Goal: Information Seeking & Learning: Learn about a topic

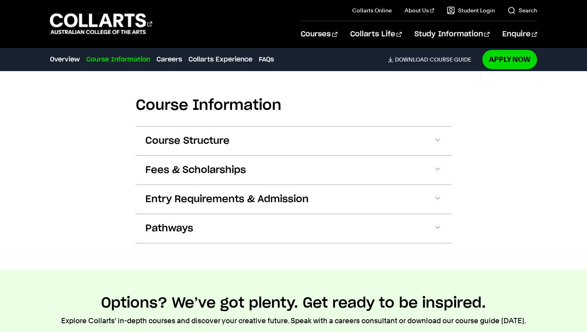
scroll to position [1114, 0]
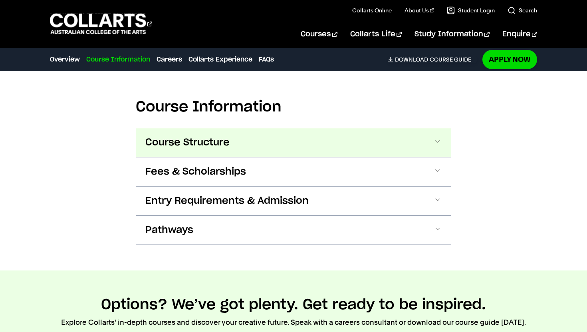
click at [308, 138] on button "Course Structure" at bounding box center [293, 142] width 315 height 29
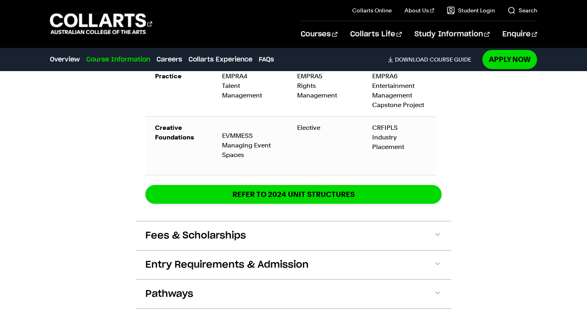
scroll to position [1682, 0]
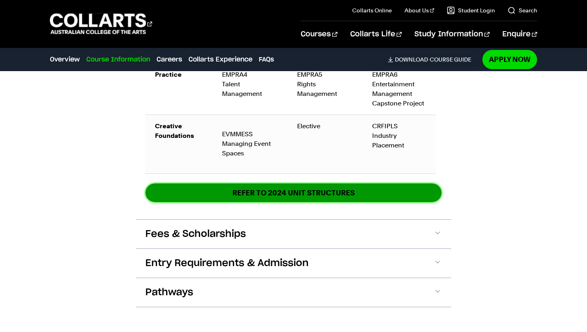
click at [329, 191] on link "REFER TO 2024 unit structures" at bounding box center [293, 192] width 296 height 19
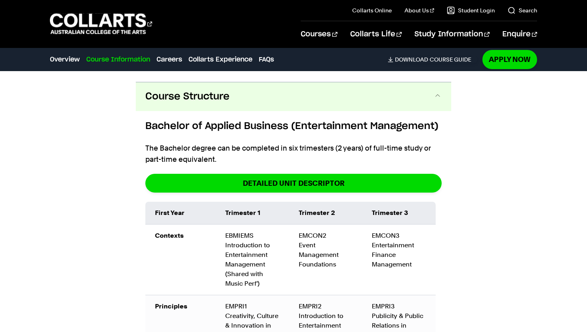
scroll to position [1159, 0]
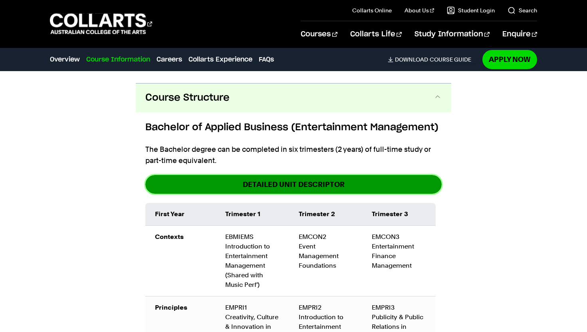
click at [305, 186] on link "detailed unit descriptor" at bounding box center [293, 184] width 296 height 19
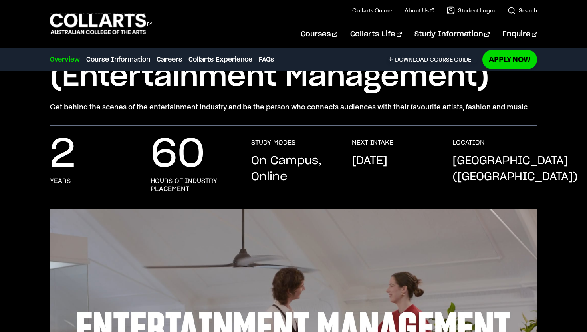
scroll to position [0, 0]
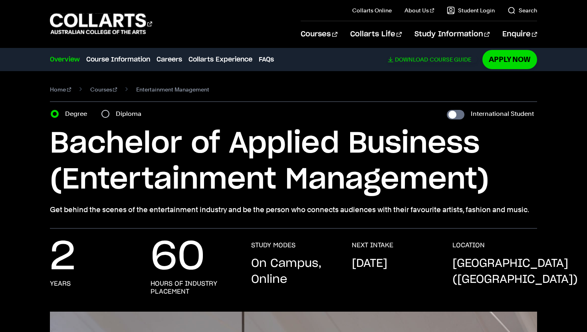
click at [451, 58] on link "Download Course Guide" at bounding box center [433, 59] width 90 height 7
click at [114, 59] on link "Course Information" at bounding box center [118, 60] width 64 height 10
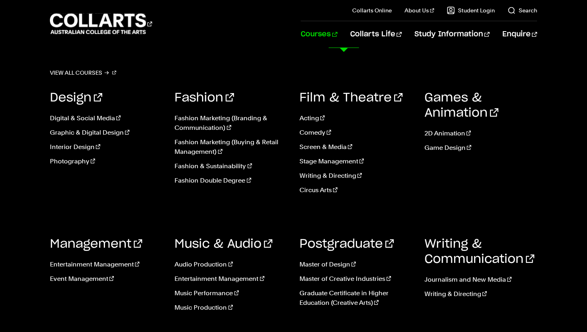
scroll to position [1186, 0]
click at [105, 265] on link "Entertainment Management" at bounding box center [106, 264] width 113 height 10
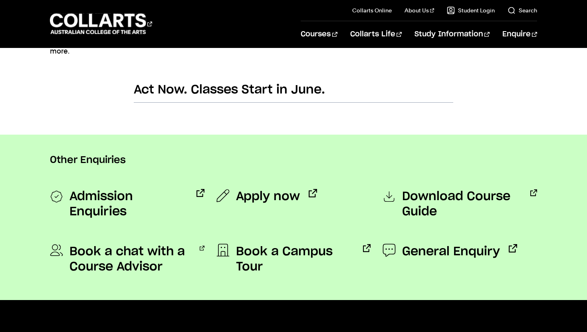
scroll to position [97, 0]
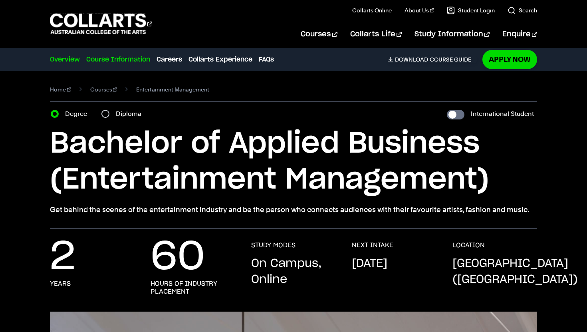
click at [124, 58] on link "Course Information" at bounding box center [118, 60] width 64 height 10
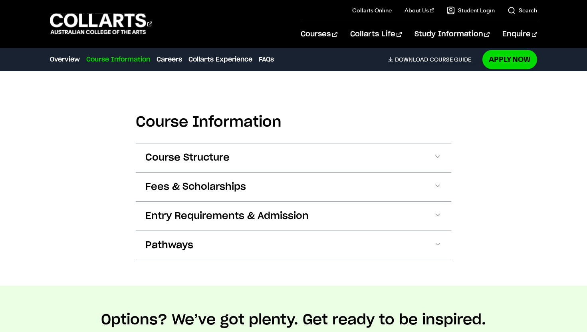
scroll to position [1104, 0]
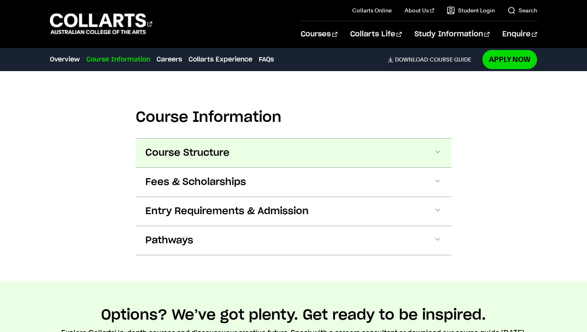
click at [282, 154] on button "Course Structure" at bounding box center [293, 153] width 315 height 29
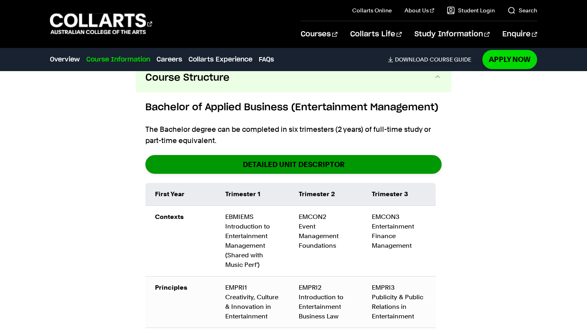
scroll to position [1180, 0]
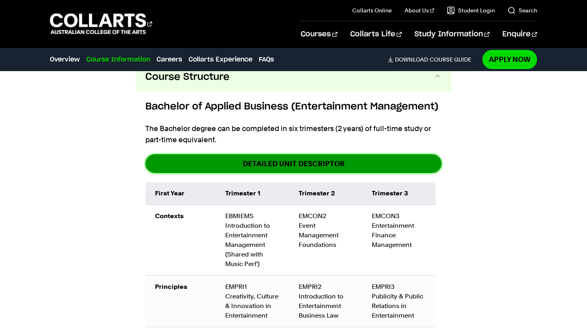
click at [304, 158] on link "detailed unit descriptor" at bounding box center [293, 163] width 296 height 19
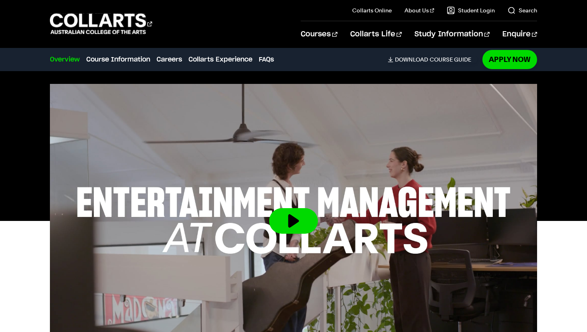
scroll to position [216, 0]
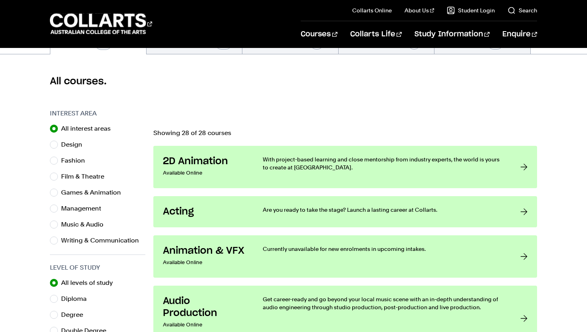
scroll to position [195, 0]
click at [83, 175] on label "Film & Theatre" at bounding box center [85, 177] width 49 height 11
click at [58, 175] on input "Film & Theatre" at bounding box center [54, 177] width 8 height 8
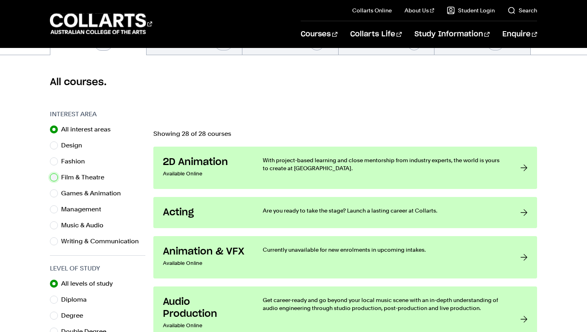
radio input "true"
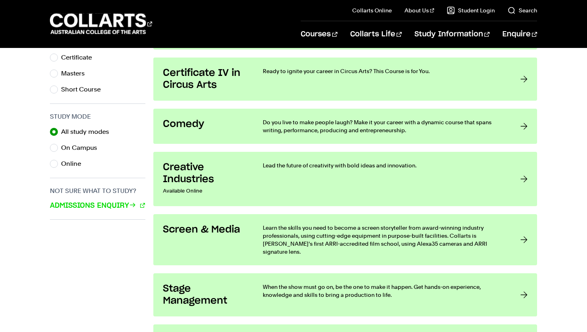
scroll to position [494, 0]
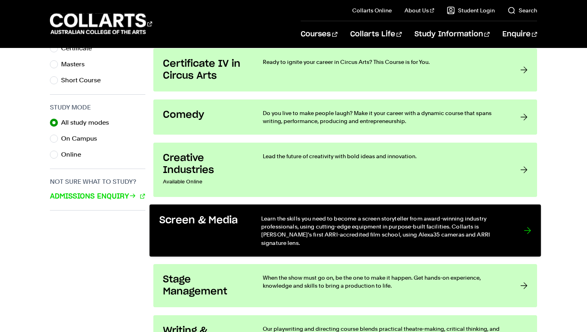
click at [237, 217] on h3 "Screen & Media" at bounding box center [201, 220] width 85 height 12
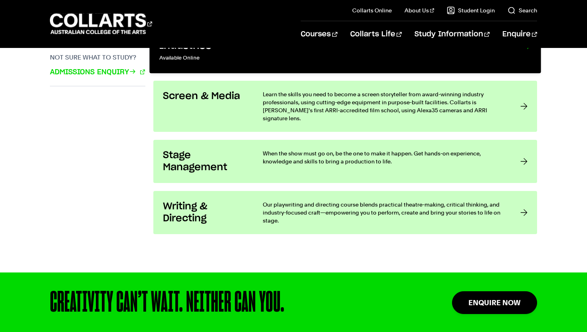
scroll to position [620, 0]
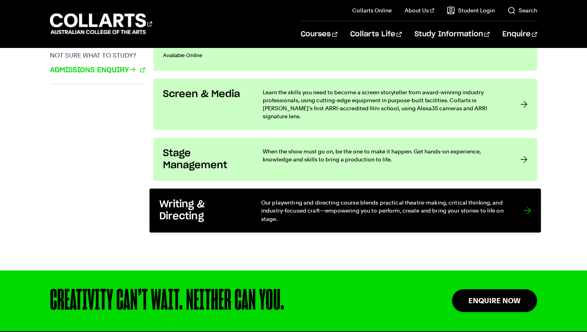
click at [235, 206] on h3 "Writing & Directing" at bounding box center [201, 210] width 85 height 24
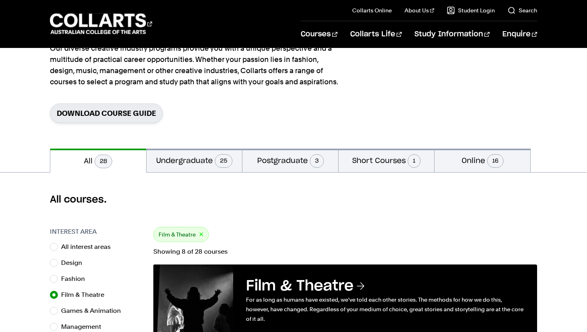
scroll to position [0, 0]
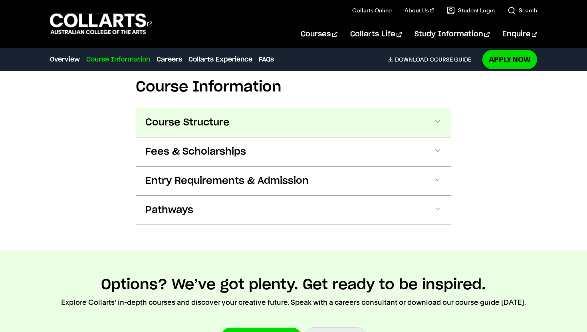
click at [281, 113] on button "Course Structure" at bounding box center [293, 122] width 315 height 29
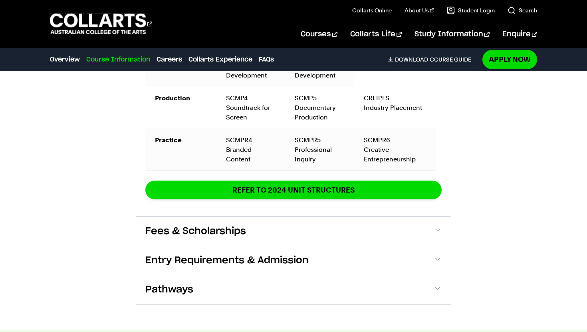
scroll to position [1265, 0]
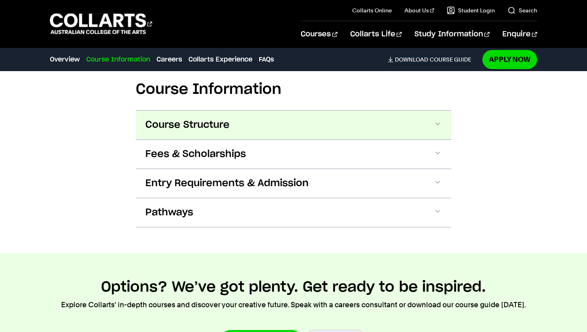
click at [280, 111] on button "Course Structure" at bounding box center [293, 125] width 315 height 29
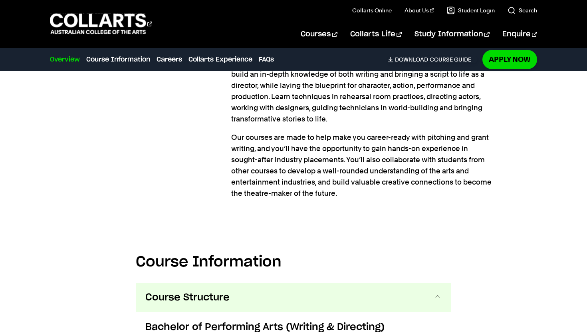
scroll to position [730, 0]
